Goal: Task Accomplishment & Management: Use online tool/utility

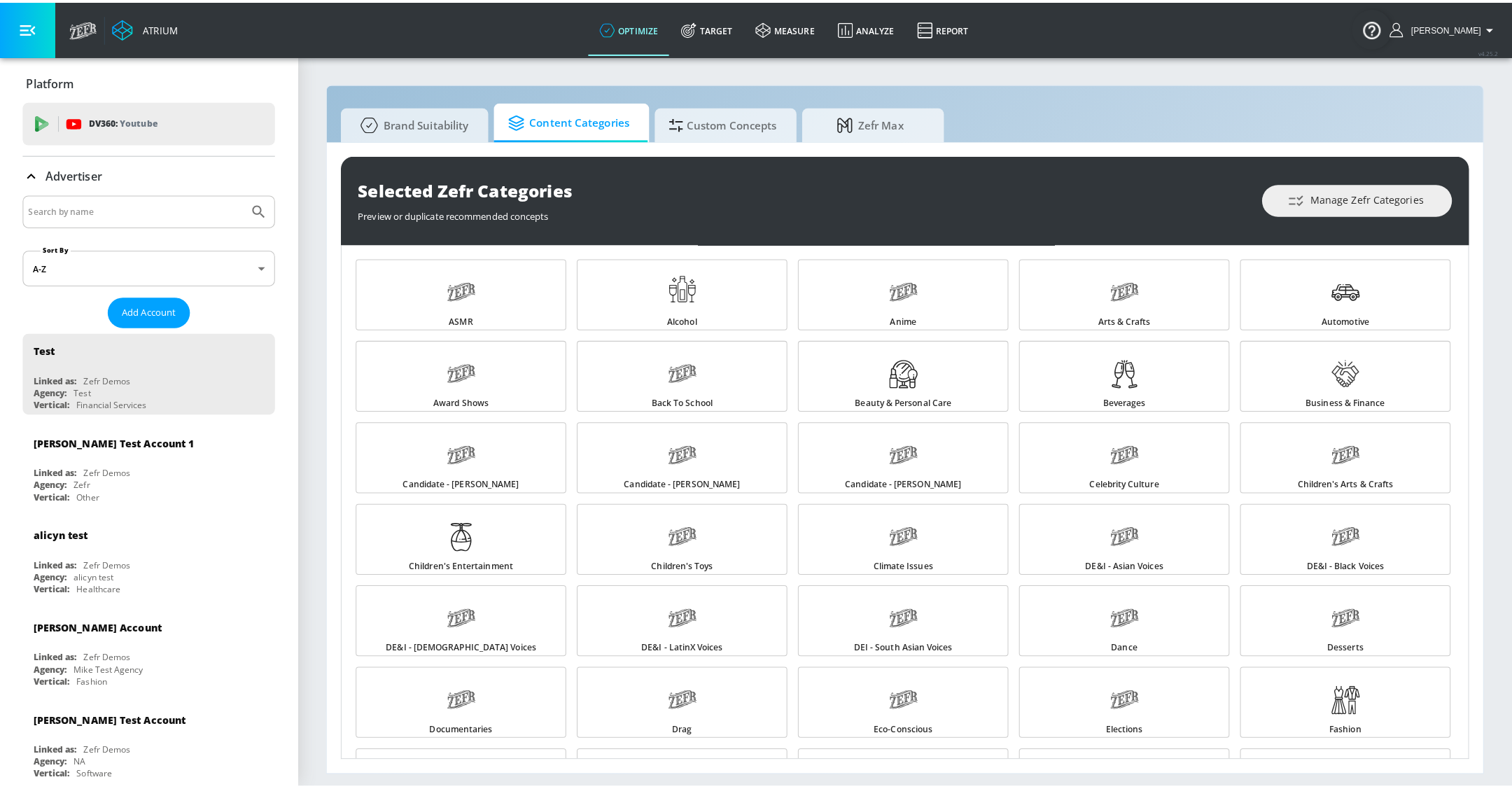
scroll to position [102, 0]
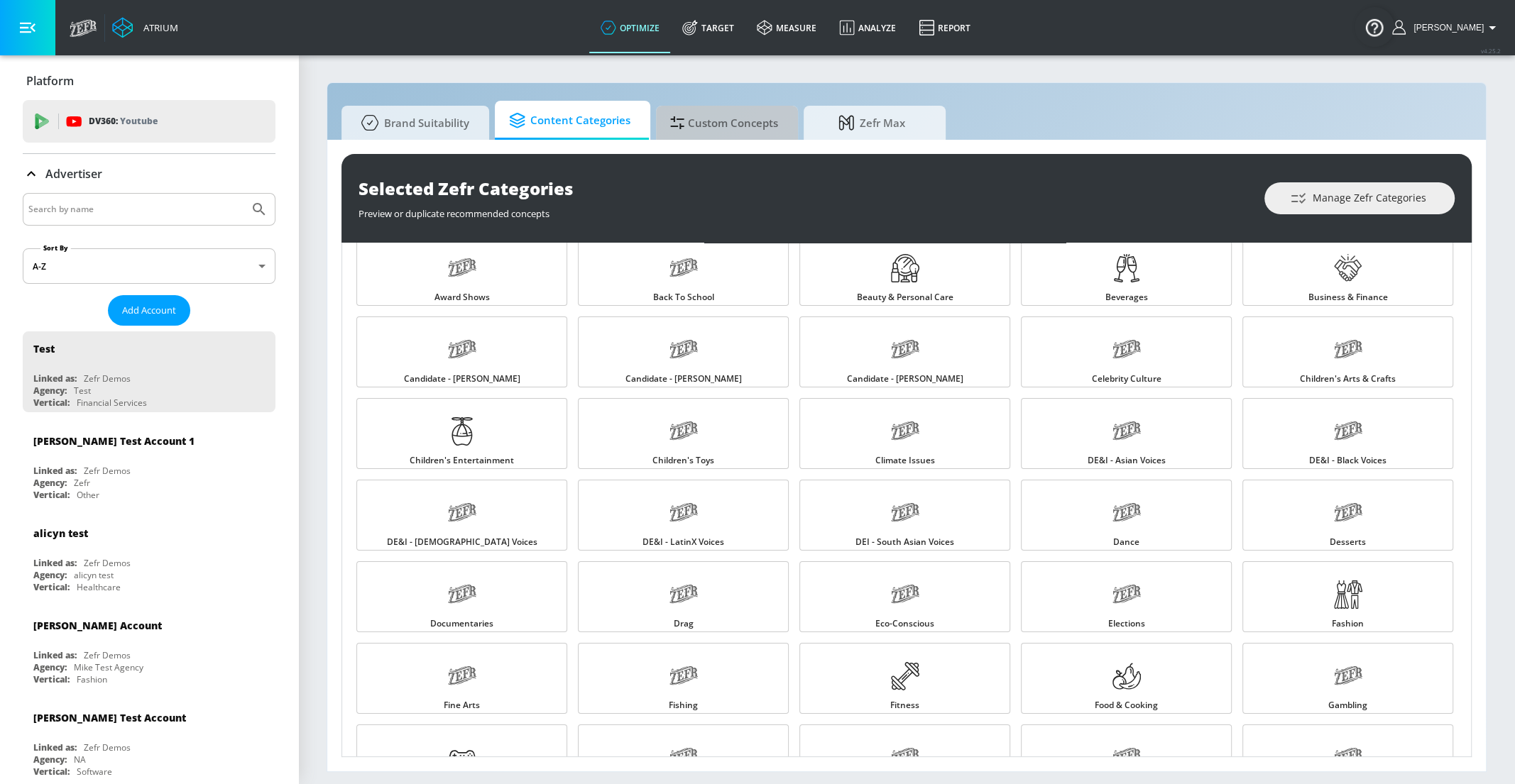
click at [718, 116] on span "Custom Concepts" at bounding box center [724, 122] width 108 height 34
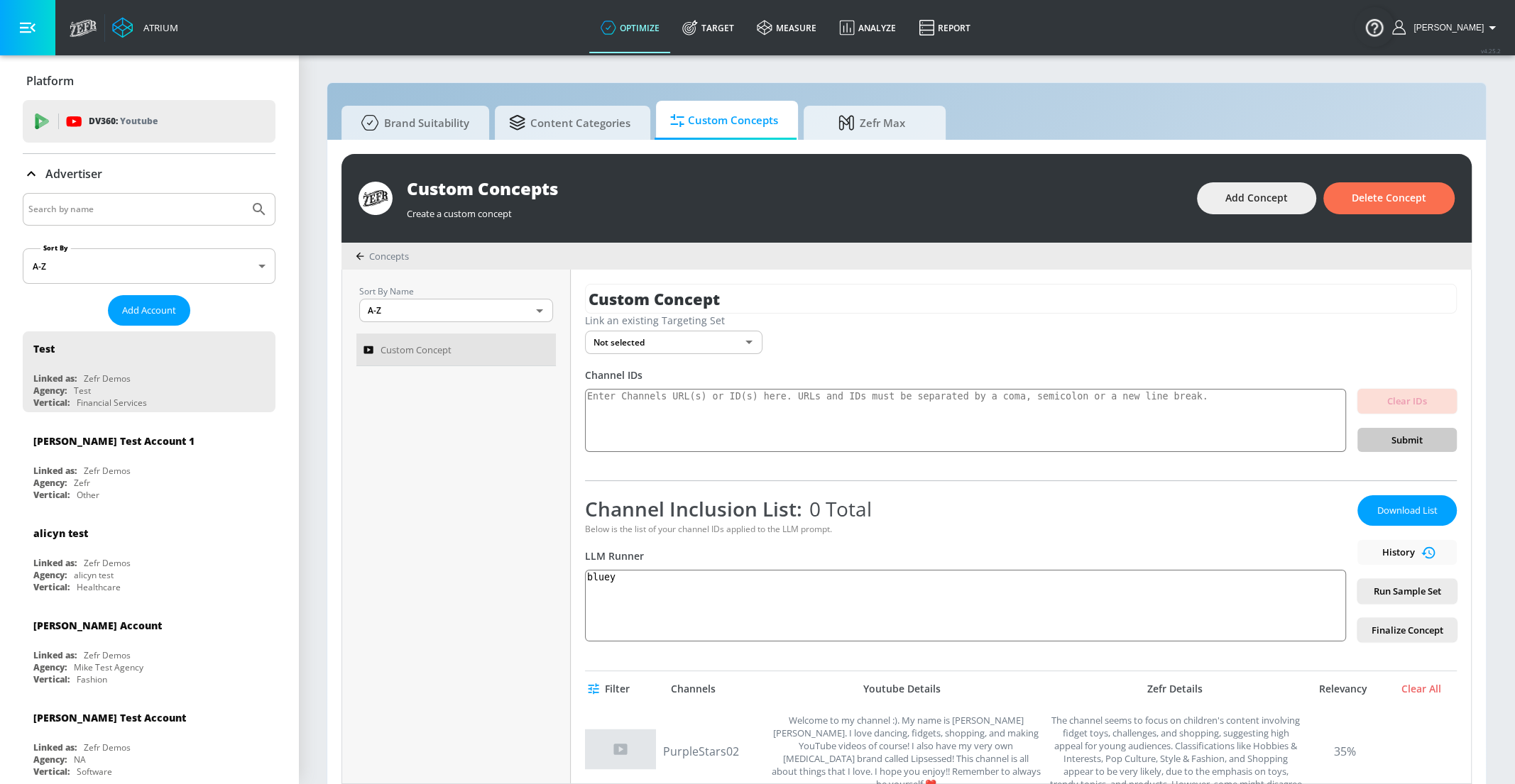
click at [139, 204] on input "Search by name" at bounding box center [136, 209] width 215 height 18
type input "[PERSON_NAME]"
click at [244, 193] on button "Submit Search" at bounding box center [259, 209] width 31 height 31
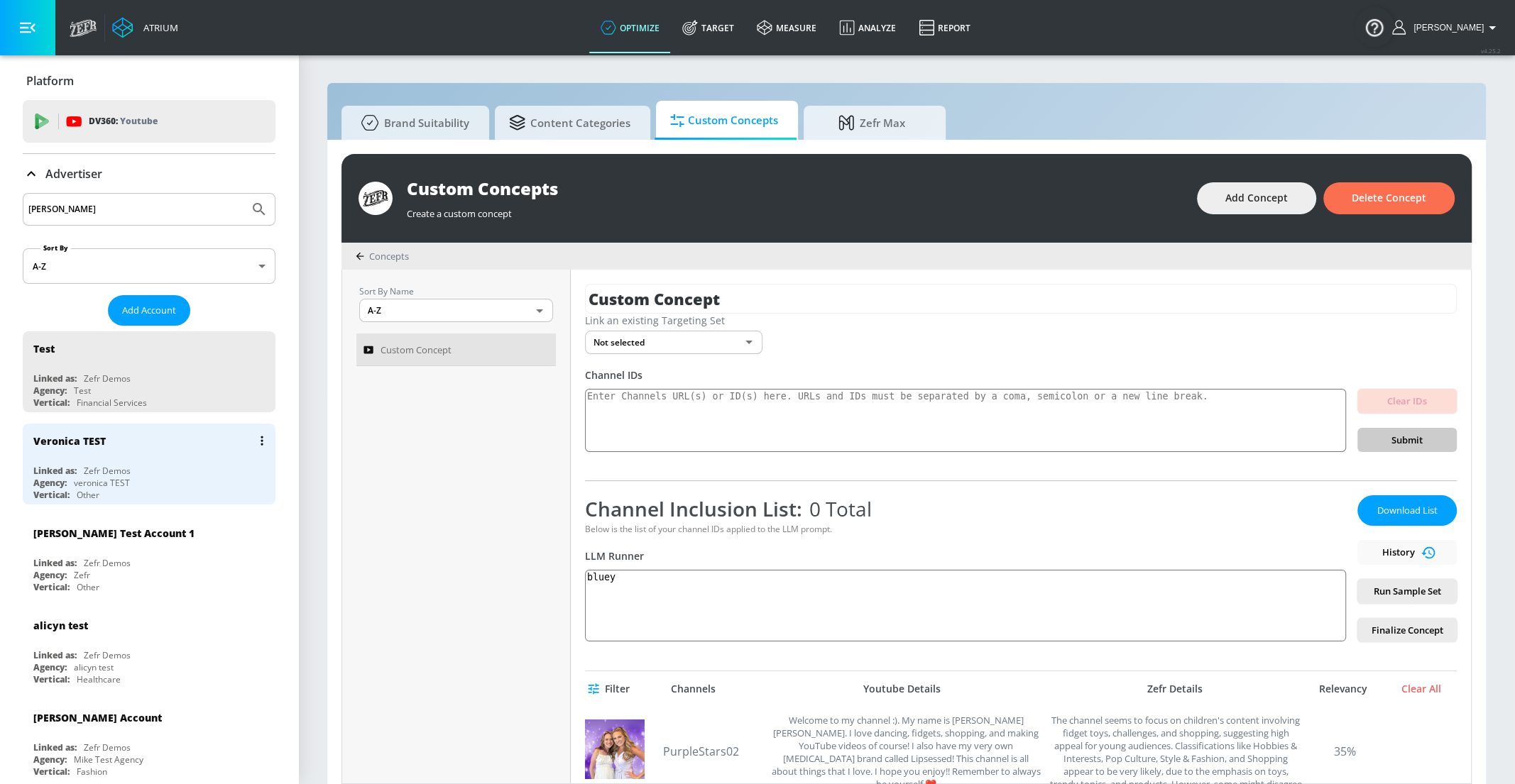
click at [136, 463] on div "[PERSON_NAME] TEST Linked as: Zefr Demos Agency: [PERSON_NAME] TEST Vertical: O…" at bounding box center [149, 465] width 253 height 81
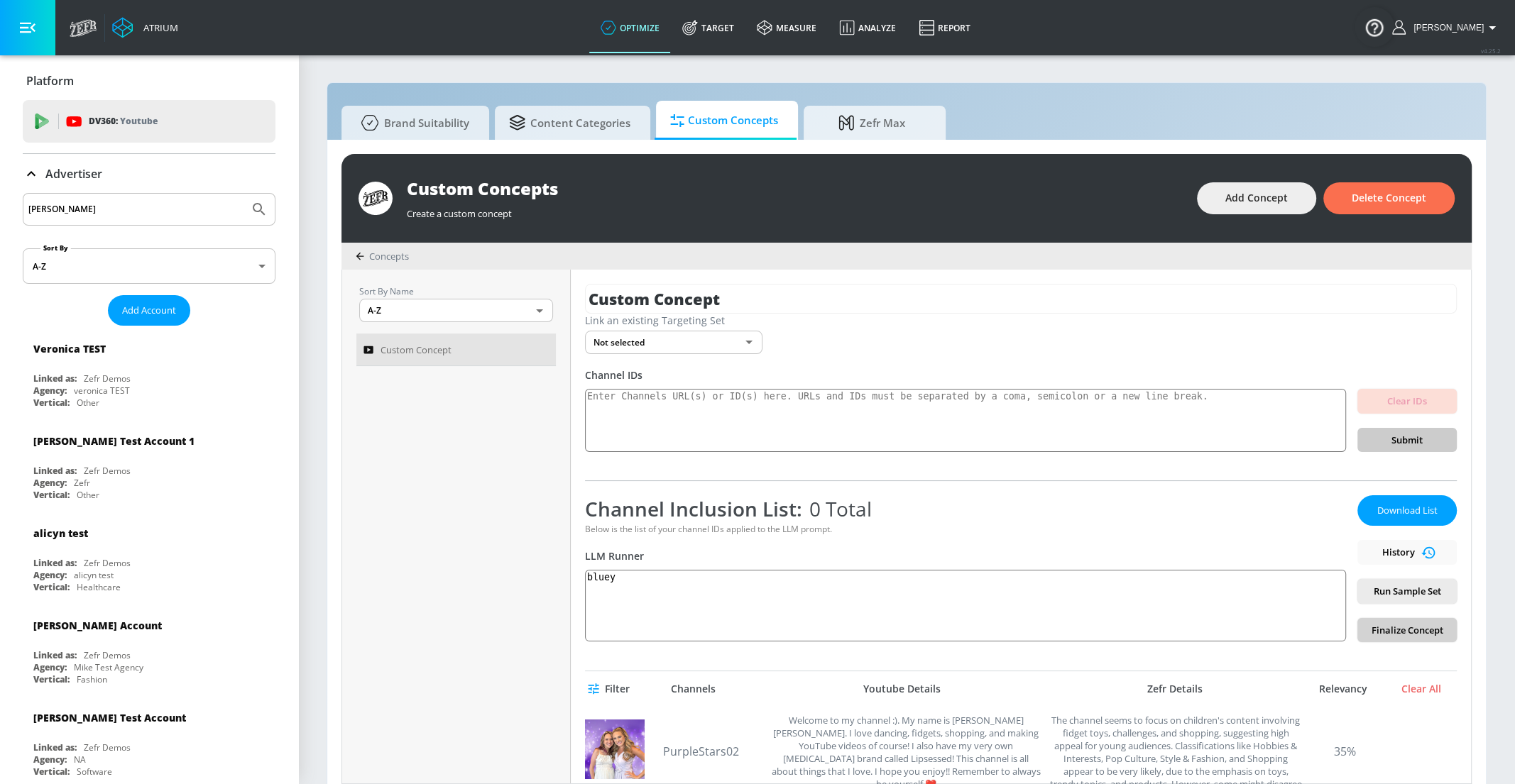
click at [1404, 631] on span "Finalize Concept" at bounding box center [1407, 630] width 77 height 16
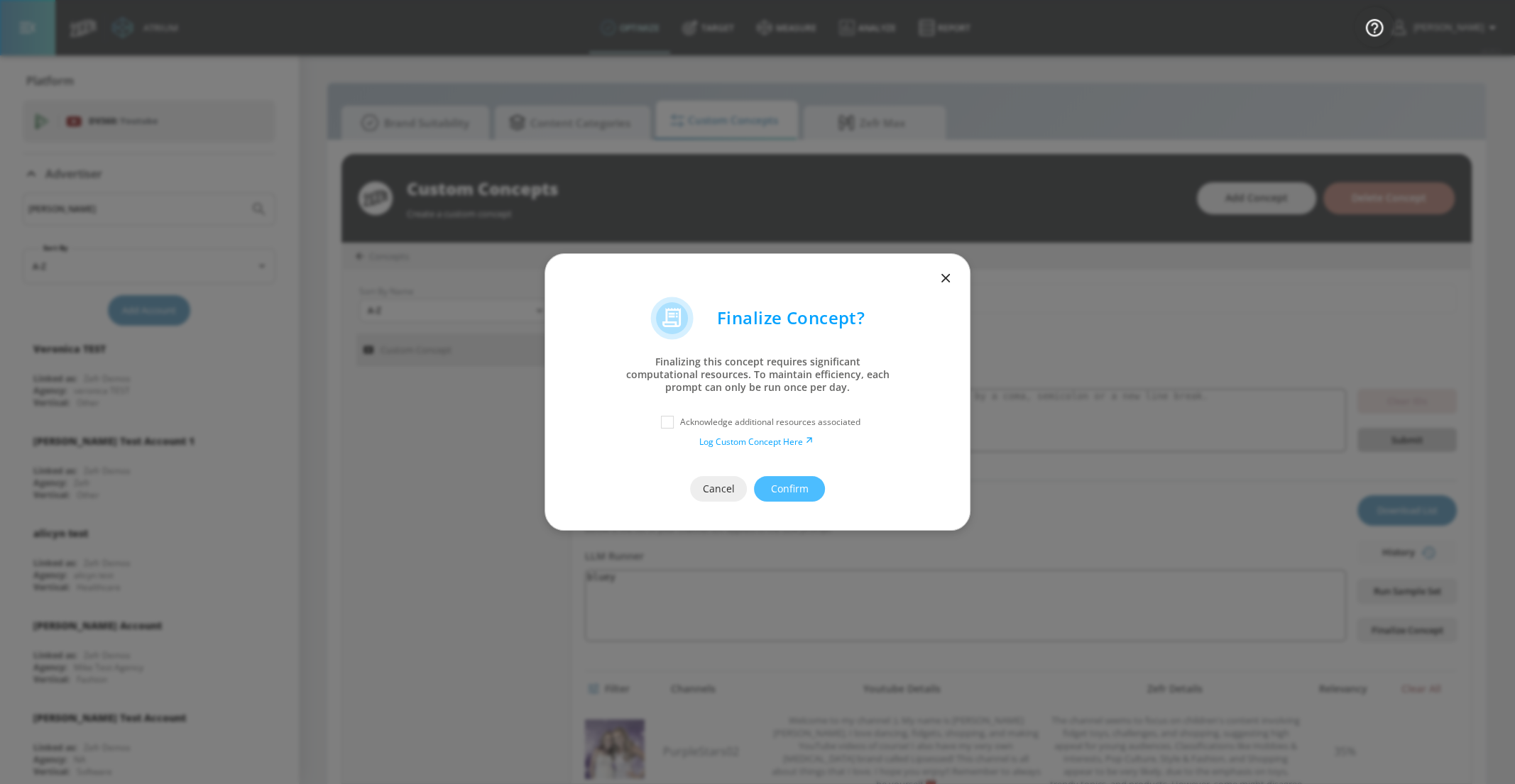
click at [931, 288] on div at bounding box center [758, 275] width 425 height 42
click at [937, 281] on button "button" at bounding box center [946, 278] width 20 height 20
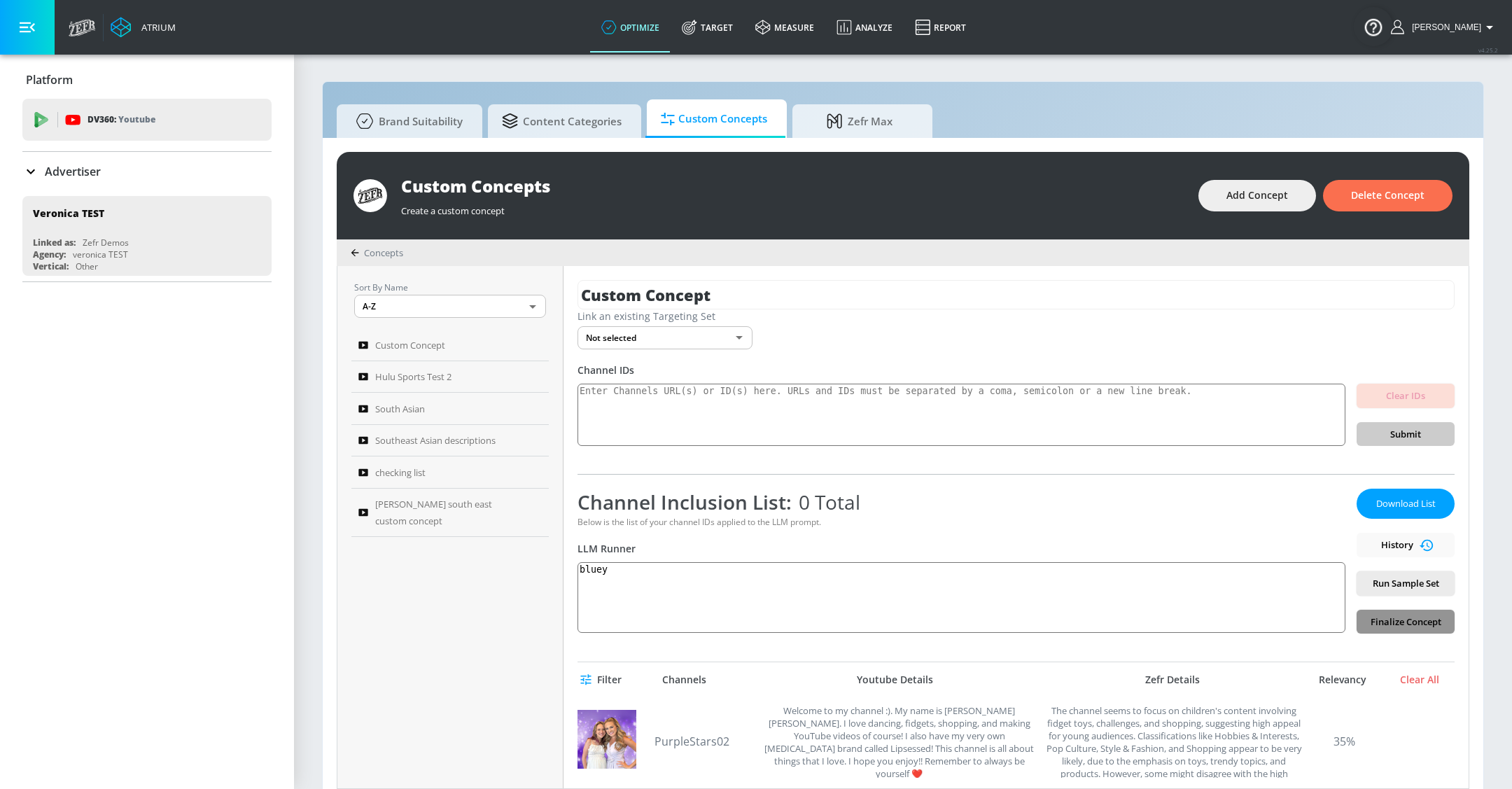
click at [1412, 627] on span "Finalize Concept" at bounding box center [1405, 621] width 76 height 16
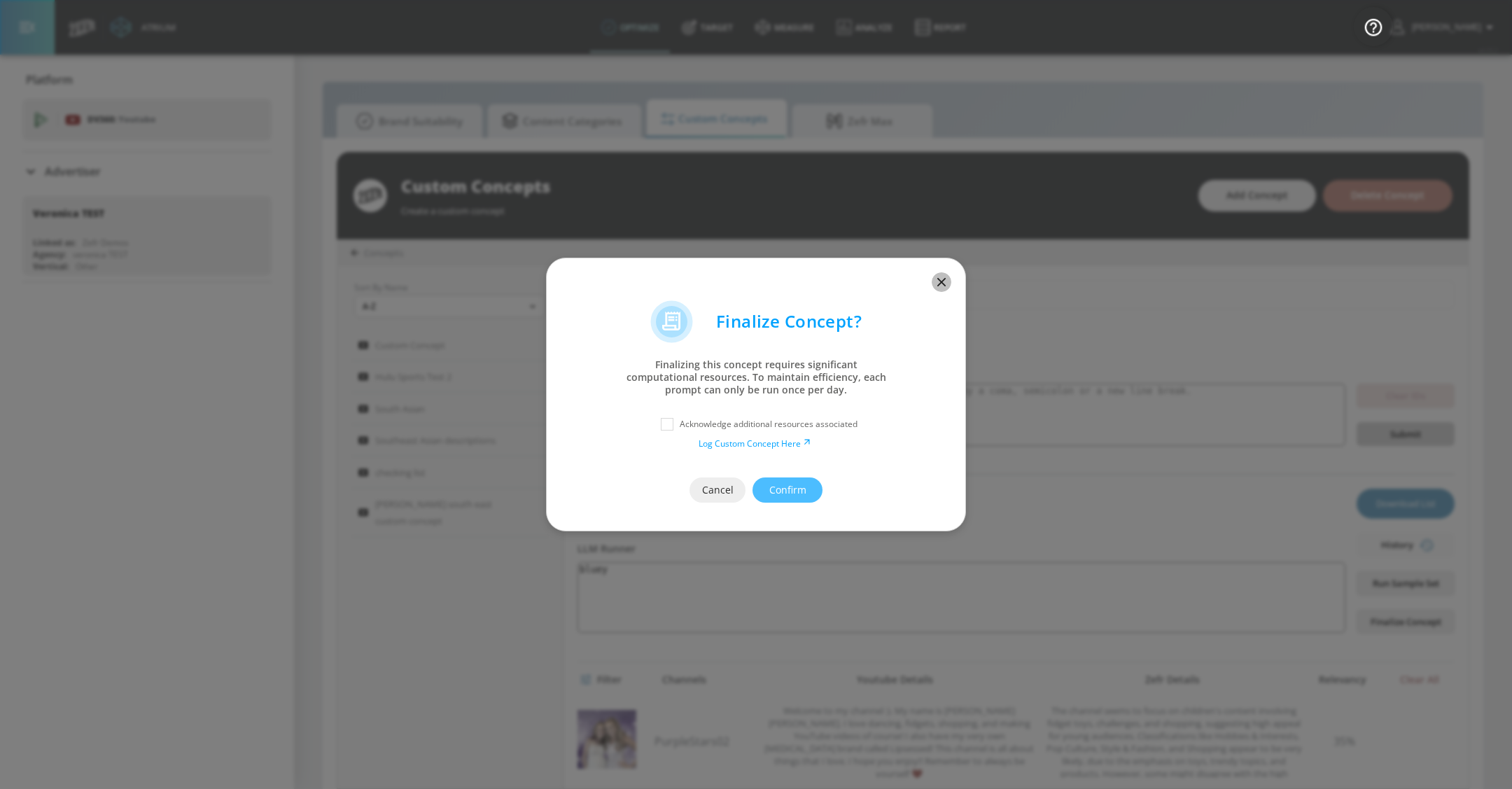
click at [942, 278] on icon "button" at bounding box center [942, 282] width 15 height 15
